Goal: Feedback & Contribution: Submit feedback/report problem

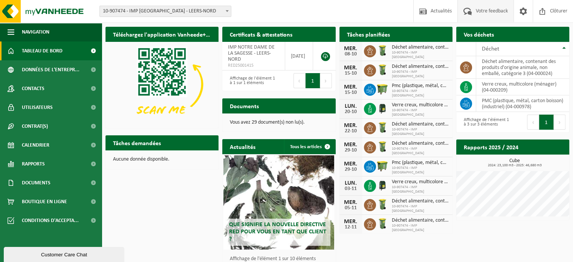
click at [493, 12] on span "Votre feedback" at bounding box center [492, 11] width 36 height 22
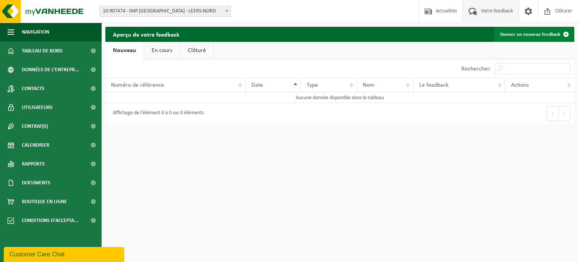
click at [524, 33] on link "Donner un nouveau feedback" at bounding box center [533, 34] width 79 height 15
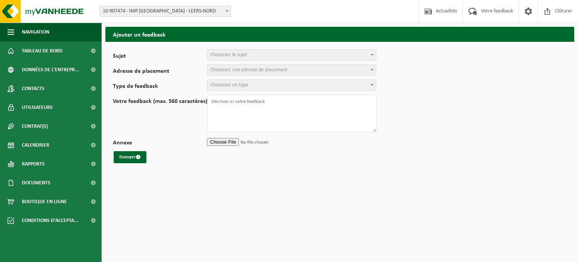
select select
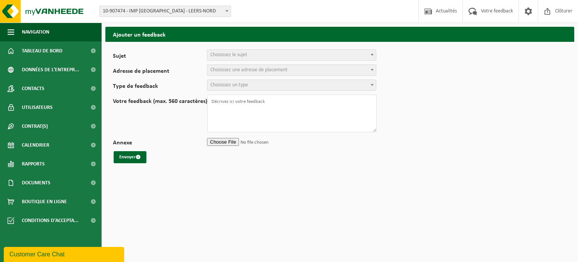
click at [230, 55] on span "Choisissez le sujet" at bounding box center [229, 55] width 37 height 6
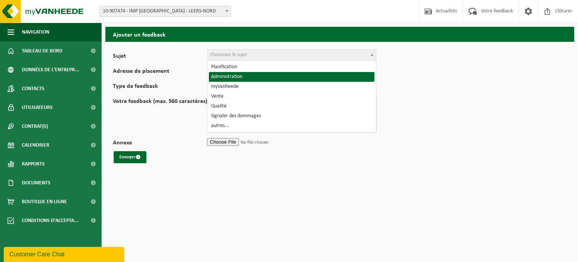
select select "7"
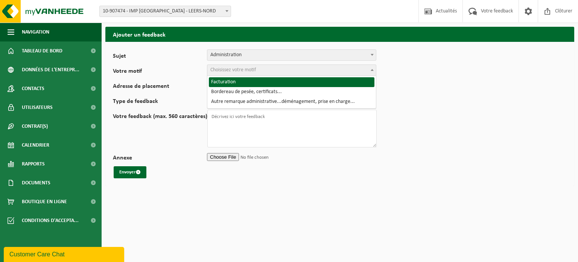
click at [220, 67] on span "Choisissez votre motif" at bounding box center [234, 70] width 46 height 6
select select "8"
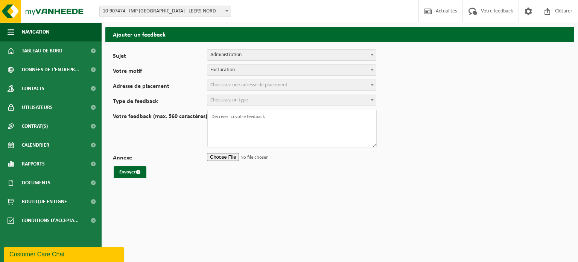
click at [232, 83] on span "Choisissez une adresse de placement" at bounding box center [249, 85] width 77 height 6
select select "140096"
click at [235, 116] on textarea "Votre feedback (max. 560 caractères)" at bounding box center [292, 129] width 169 height 38
click at [225, 103] on span "Choisissez un type" at bounding box center [230, 100] width 38 height 6
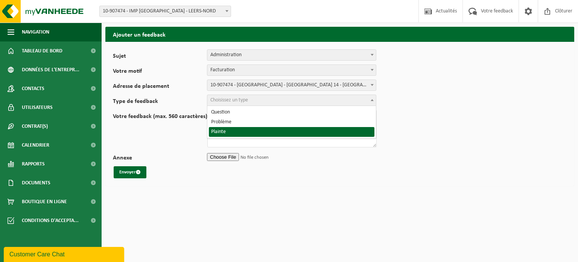
select select "COM"
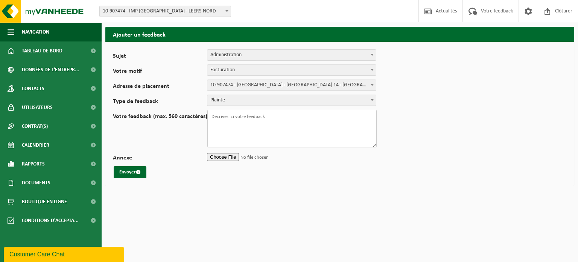
click at [220, 118] on textarea "Votre feedback (max. 560 caractères)" at bounding box center [292, 129] width 169 height 38
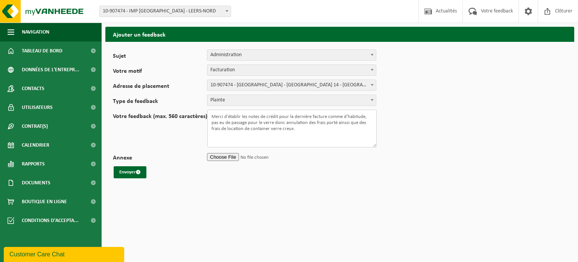
click at [337, 122] on textarea "Merci d'établir les notes de crédit pour la dernière facture comme d'habitude, …" at bounding box center [292, 129] width 169 height 38
click at [337, 123] on textarea "Merci d'établir les notes de crédit pour la dernière facture comme d'habitude, …" at bounding box center [292, 129] width 169 height 38
click at [336, 122] on textarea "Merci d'établir les notes de crédit pour la dernière facture comme d'habitude, …" at bounding box center [292, 129] width 169 height 38
click at [242, 127] on textarea "Merci d'établir les notes de crédit pour la dernière facture comme d'habitude, …" at bounding box center [292, 129] width 169 height 38
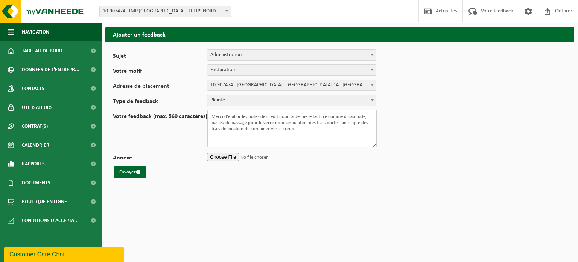
click at [243, 128] on textarea "Merci d'établir les notes de crédit pour la dernière facture comme d'habitude, …" at bounding box center [292, 129] width 169 height 38
click at [241, 128] on textarea "Merci d'établir les notes de crédit pour la dernière facture comme d'habitude, …" at bounding box center [292, 129] width 169 height 38
click at [243, 128] on textarea "Merci d'établir les notes de crédit pour la dernière facture comme d'habitude, …" at bounding box center [292, 129] width 169 height 38
click at [243, 127] on textarea "Merci d'établir les notes de crédit pour la dernière facture comme d'habitude, …" at bounding box center [292, 129] width 169 height 38
click at [251, 128] on textarea "Merci d'établir les notes de crédit pour la dernière facture comme d'habitude, …" at bounding box center [292, 129] width 169 height 38
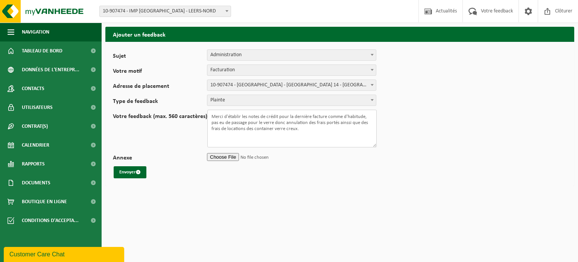
click at [272, 128] on textarea "Merci d'établir les notes de crédit pour la dernière facture comme d'habitude, …" at bounding box center [292, 129] width 169 height 38
click at [319, 131] on textarea "Merci d'établir les notes de crédit pour la dernière facture comme d'habitude, …" at bounding box center [292, 129] width 169 height 38
type textarea "Merci d'établir les notes de crédit pour la dernière facture comme d'habitude, …"
click at [128, 173] on button "Envoyer" at bounding box center [130, 172] width 33 height 12
